Goal: Task Accomplishment & Management: Complete application form

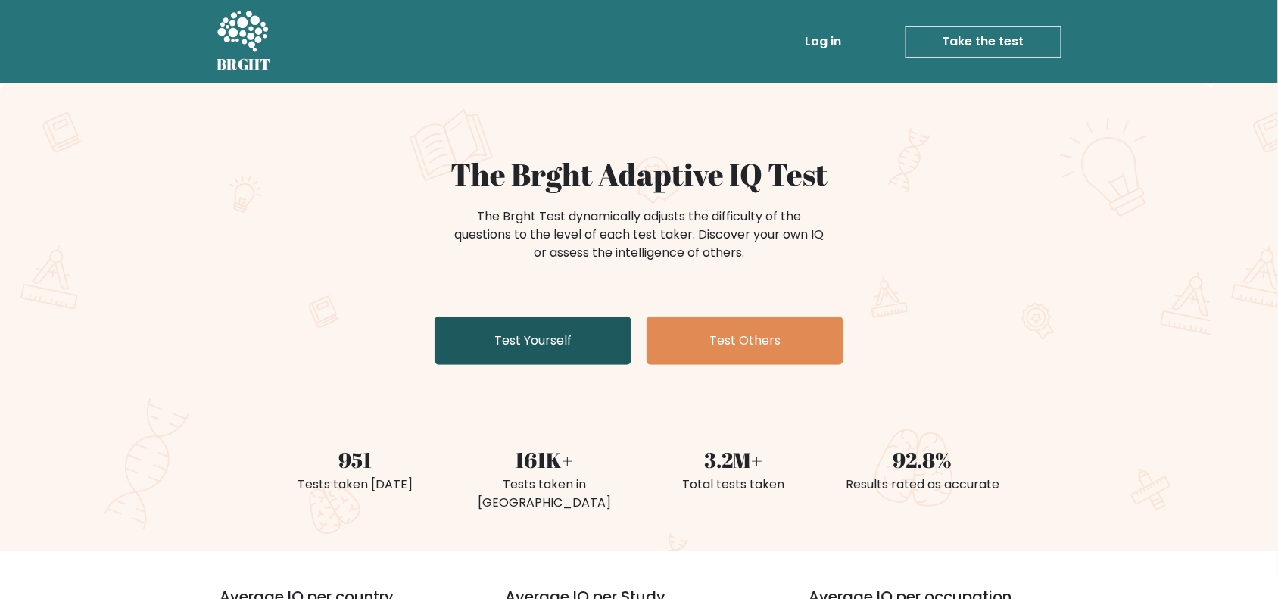
click at [562, 341] on link "Test Yourself" at bounding box center [533, 340] width 197 height 48
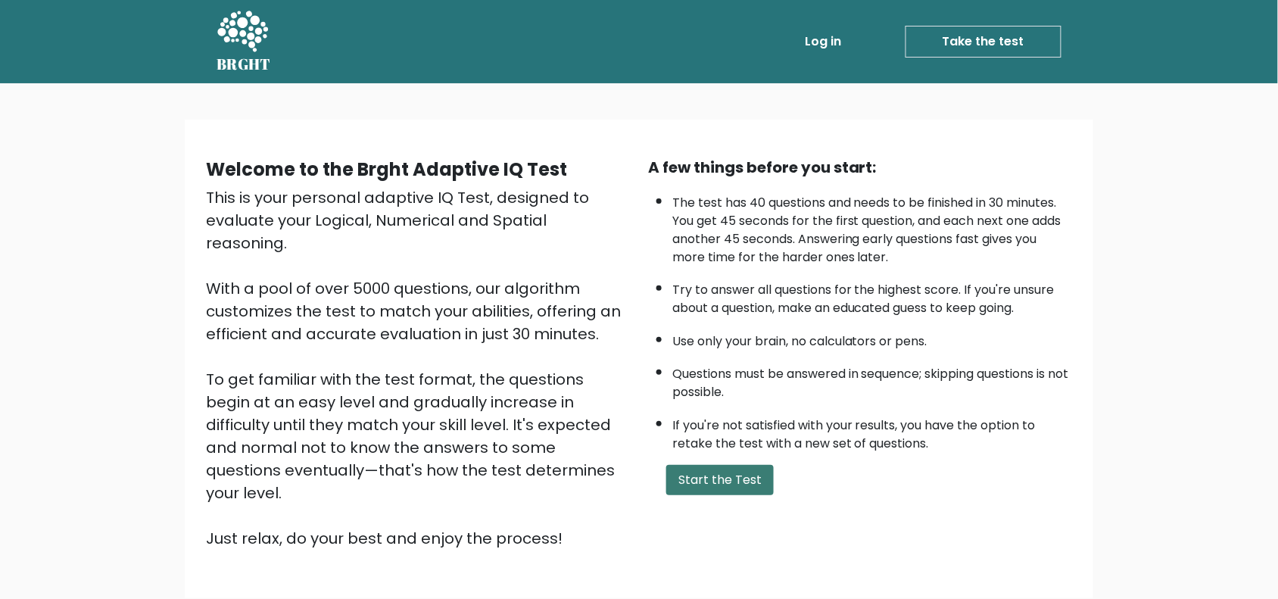
click at [728, 475] on button "Start the Test" at bounding box center [720, 480] width 108 height 30
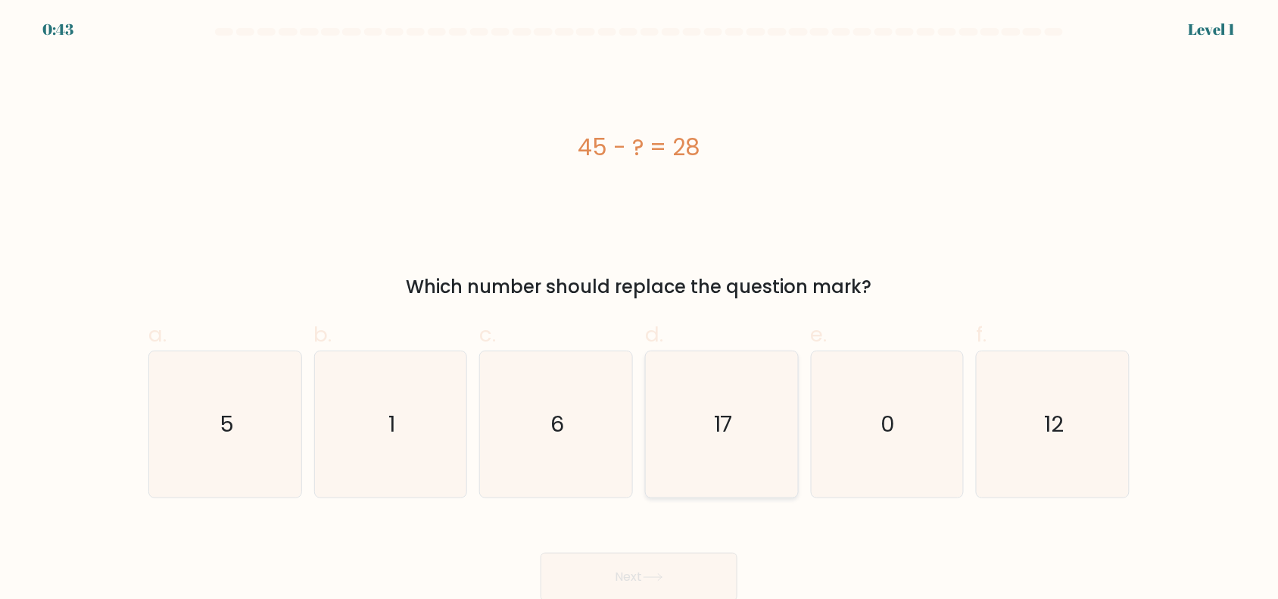
click at [740, 413] on icon "17" at bounding box center [722, 424] width 146 height 146
click at [640, 310] on input "d. 17" at bounding box center [639, 305] width 1 height 10
radio input "true"
click at [616, 583] on button "Next" at bounding box center [639, 577] width 197 height 48
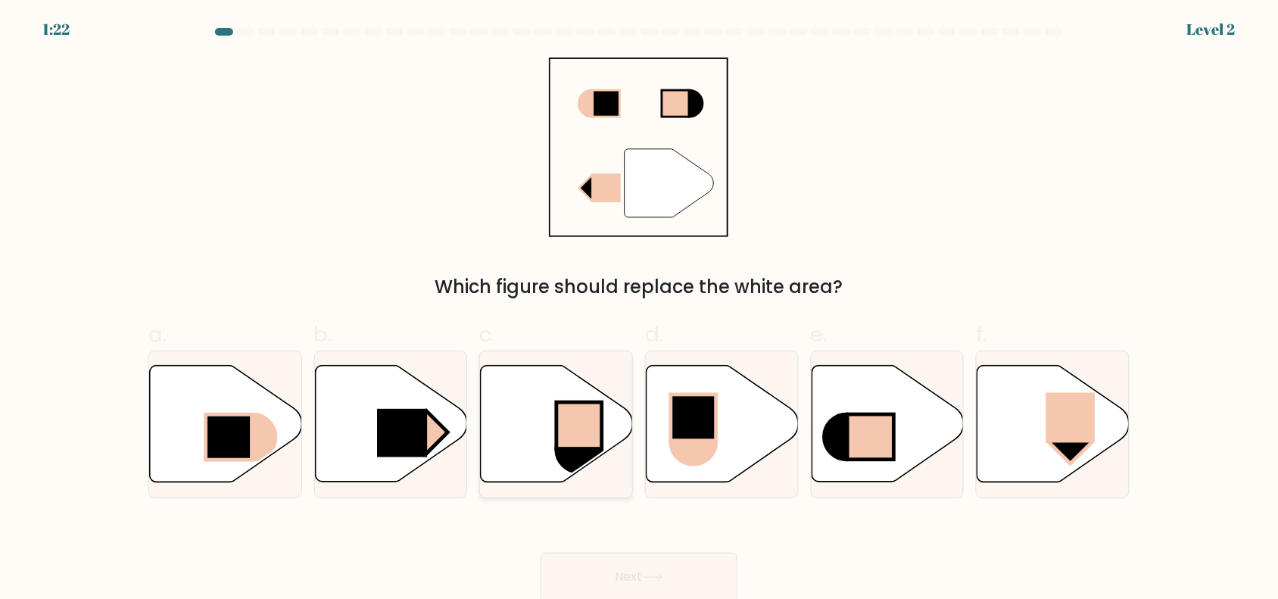
click at [631, 434] on icon at bounding box center [556, 424] width 152 height 119
click at [639, 310] on input "c." at bounding box center [639, 305] width 1 height 10
radio input "true"
click at [621, 566] on button "Next" at bounding box center [639, 577] width 197 height 48
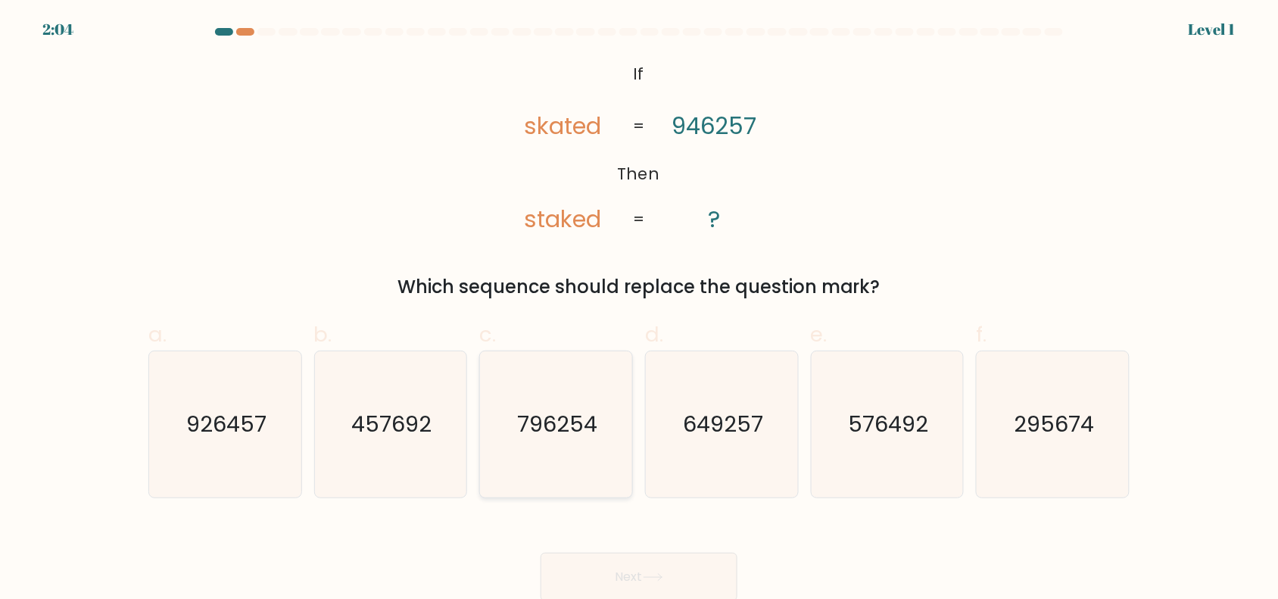
click at [600, 443] on icon "796254" at bounding box center [556, 424] width 146 height 146
click at [639, 310] on input "c. 796254" at bounding box center [639, 305] width 1 height 10
radio input "true"
click at [618, 559] on button "Next" at bounding box center [639, 577] width 197 height 48
